Goal: Obtain resource: Download file/media

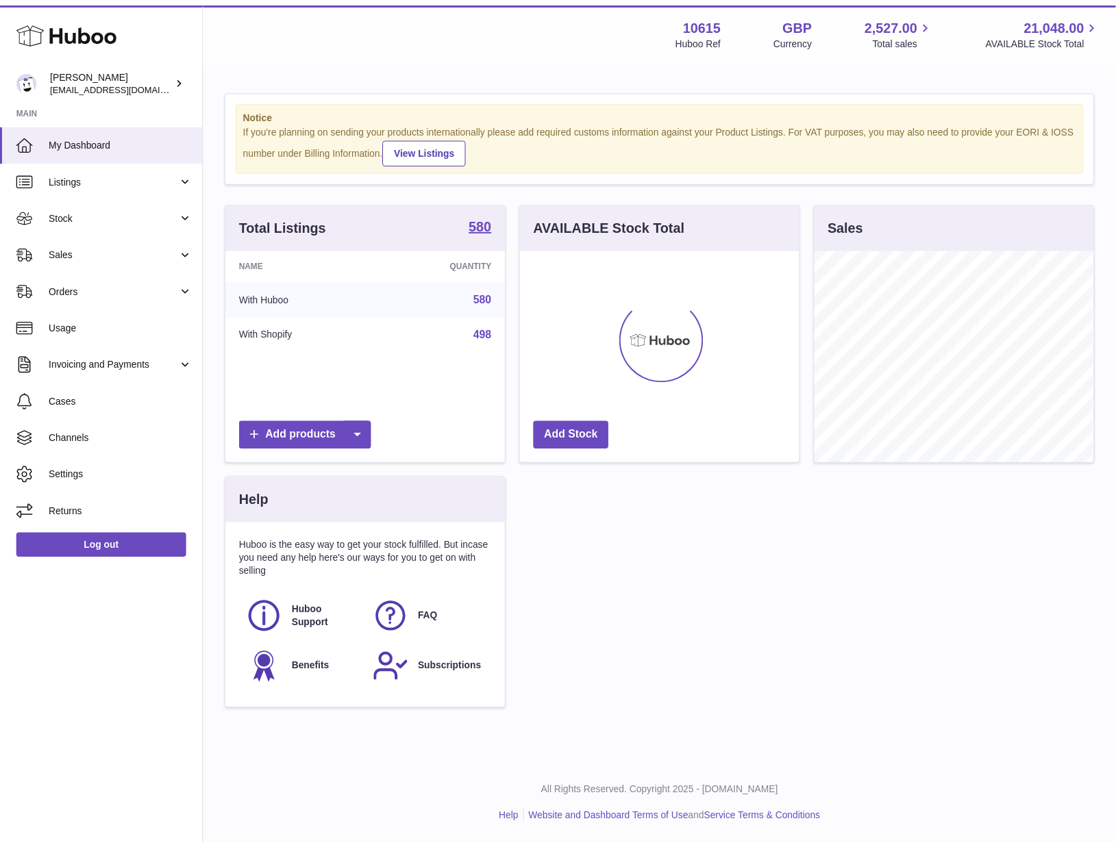
scroll to position [684661, 684596]
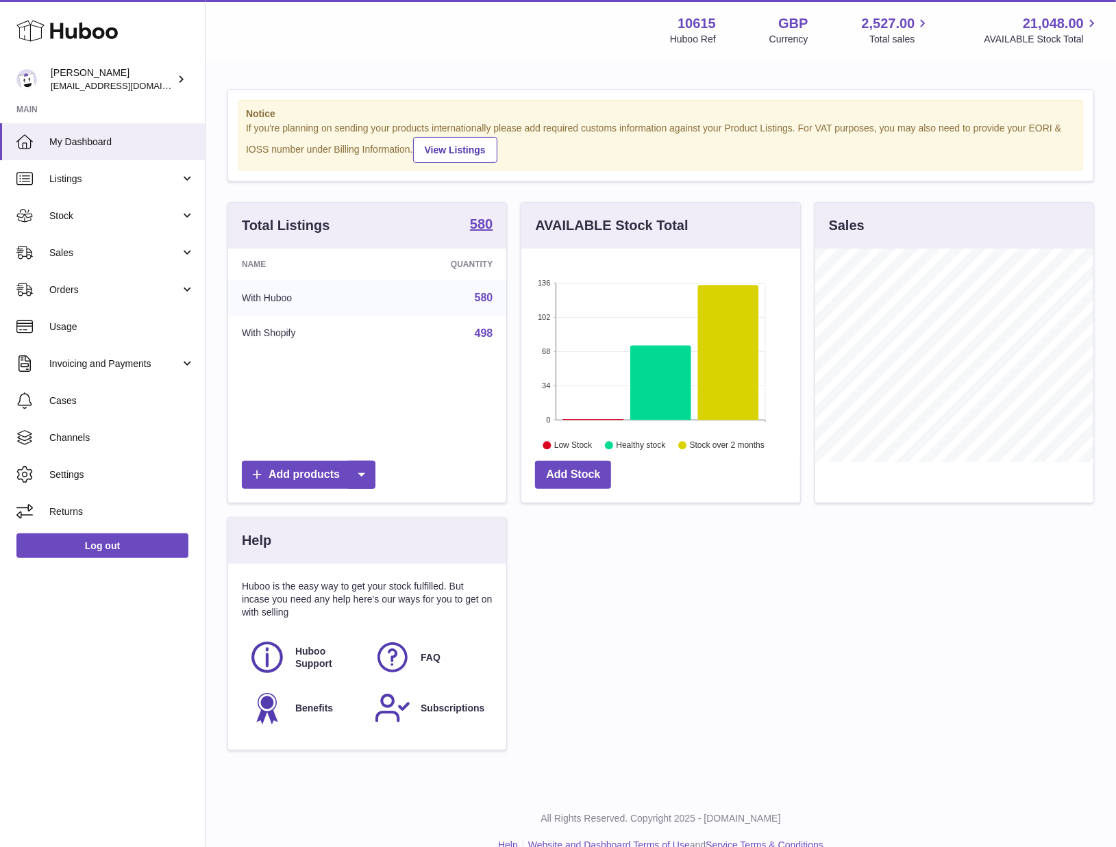
click at [734, 283] on line at bounding box center [661, 283] width 210 height 0
click at [718, 310] on icon at bounding box center [728, 352] width 61 height 135
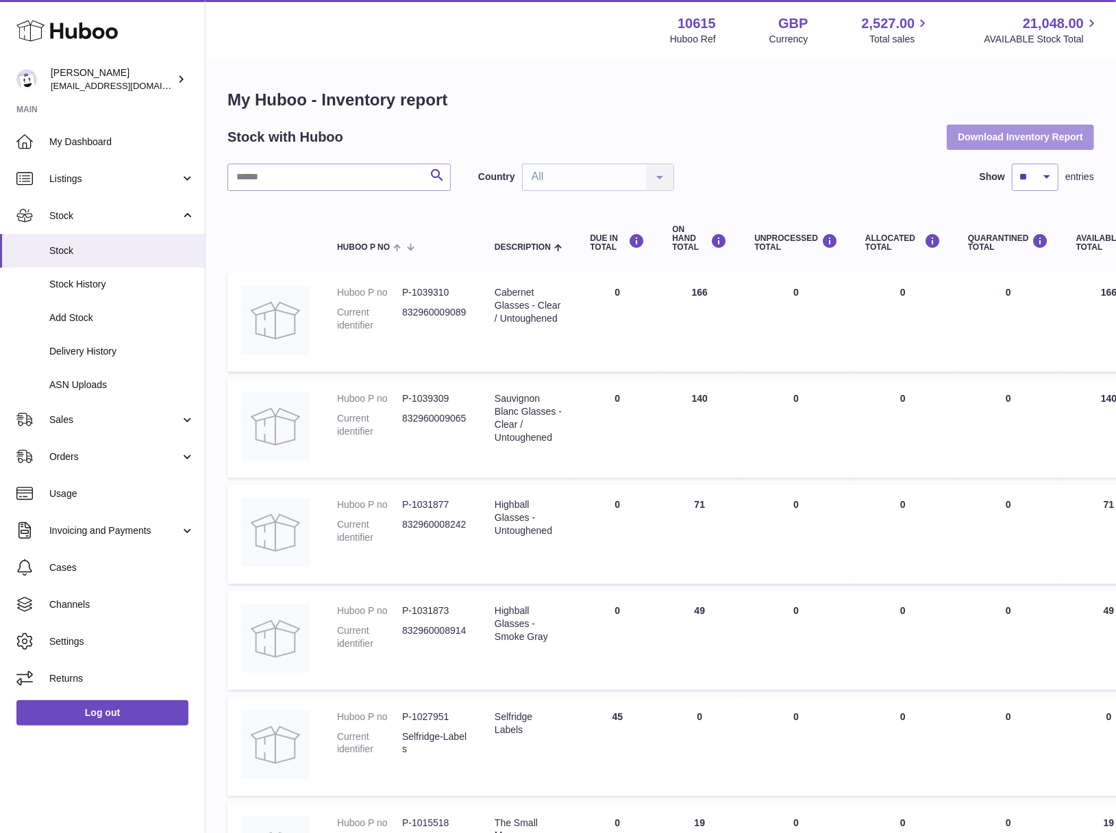
click at [1004, 126] on button "Download Inventory Report" at bounding box center [1019, 137] width 147 height 25
